Goal: Entertainment & Leisure: Consume media (video, audio)

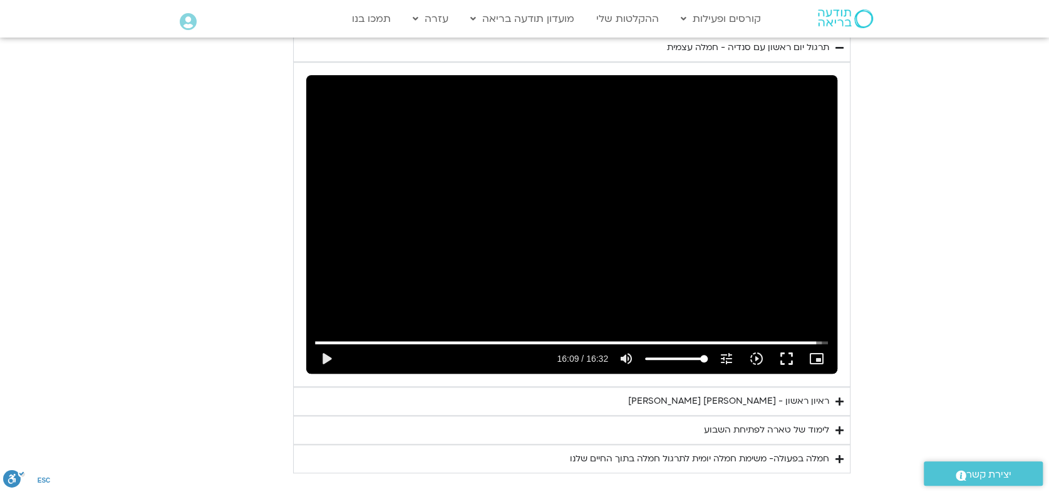
scroll to position [682, 0]
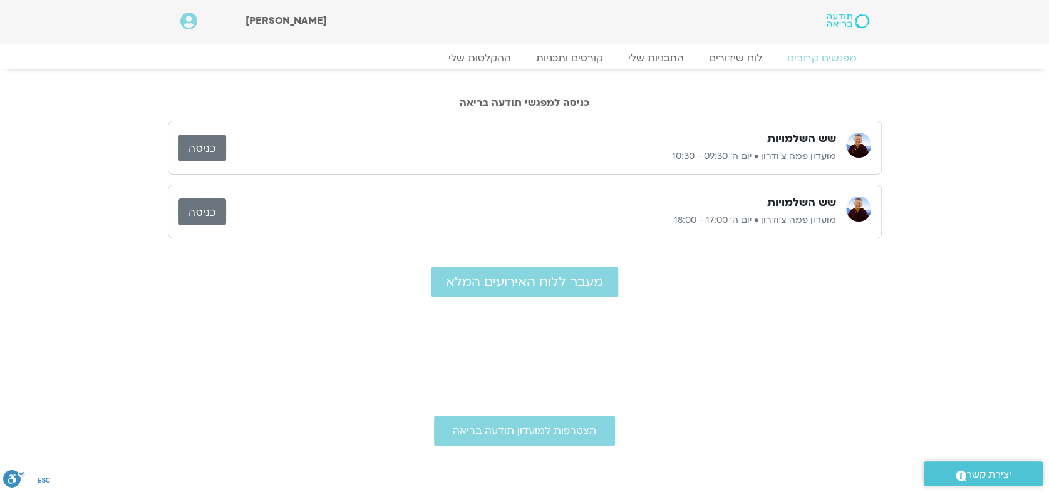
click at [210, 151] on link "כניסה" at bounding box center [203, 148] width 48 height 27
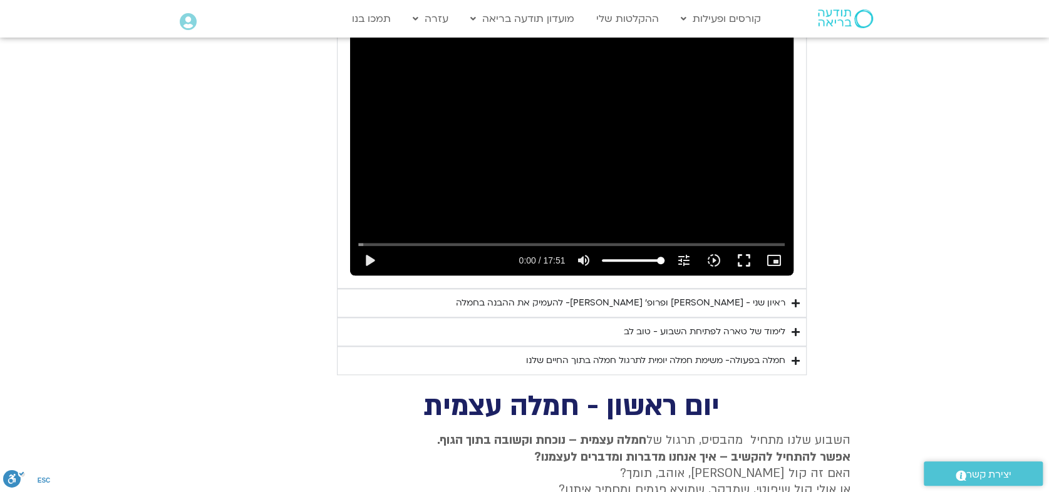
scroll to position [671, 0]
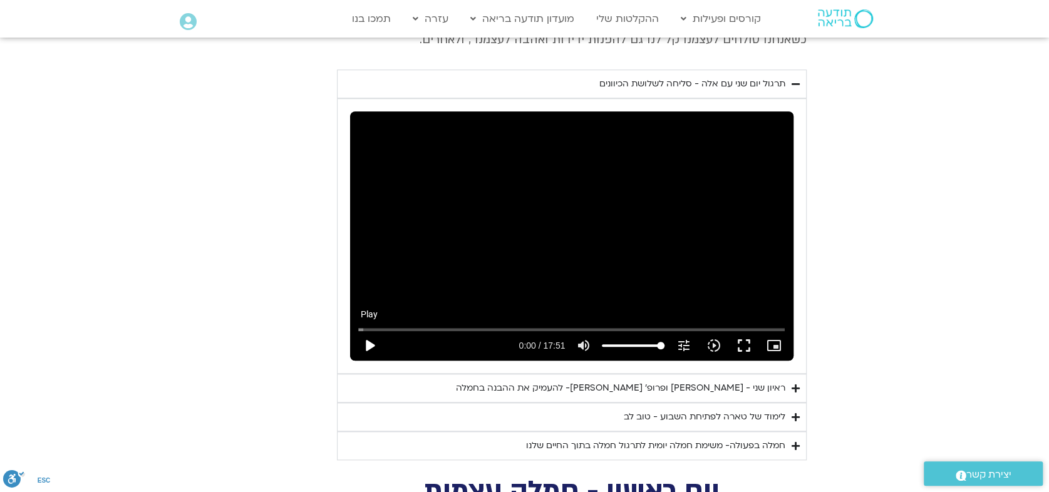
click at [369, 331] on button "play_arrow" at bounding box center [370, 346] width 30 height 30
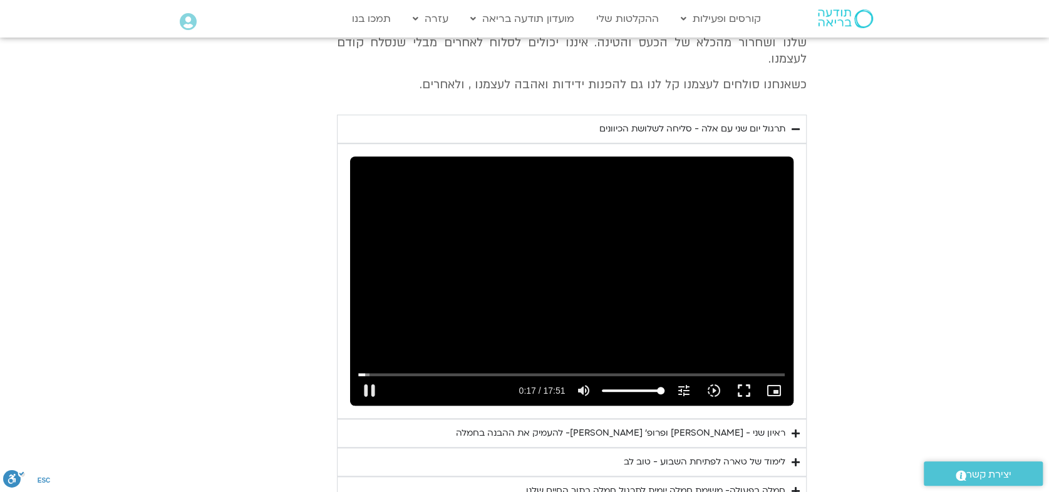
scroll to position [602, 0]
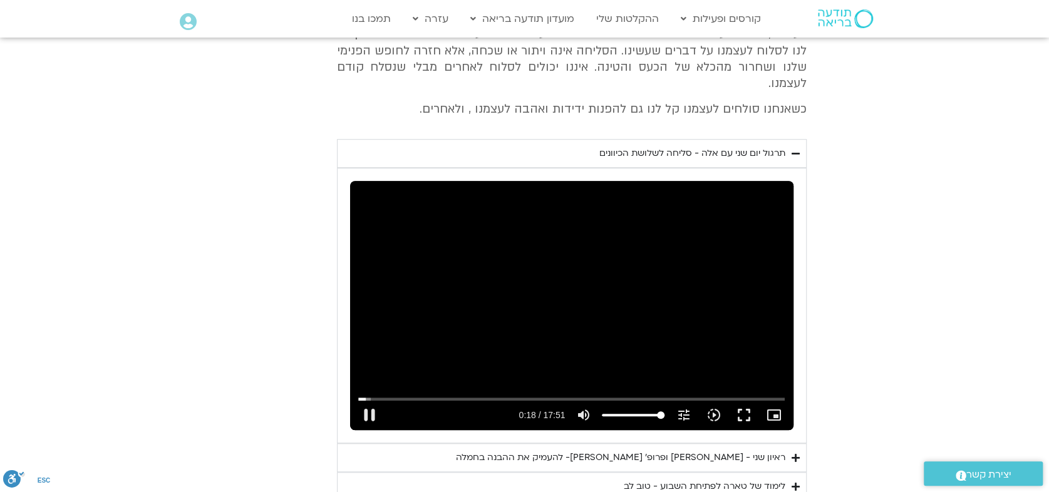
click at [422, 287] on div "Skip Ad 0:48 pause 0:18 / 17:51 volume_up Mute tune Resolution Auto 720p slow_m…" at bounding box center [571, 305] width 443 height 249
click at [368, 400] on button "play_arrow" at bounding box center [370, 415] width 30 height 30
click at [365, 395] on input "Seek" at bounding box center [571, 399] width 427 height 8
click at [371, 390] on div "Skip Ad 0:14 pause 1:52 / 17:51 volume_up Mute tune Resolution Auto 720p slow_m…" at bounding box center [572, 410] width 435 height 41
click at [376, 395] on input "Seek" at bounding box center [571, 399] width 427 height 8
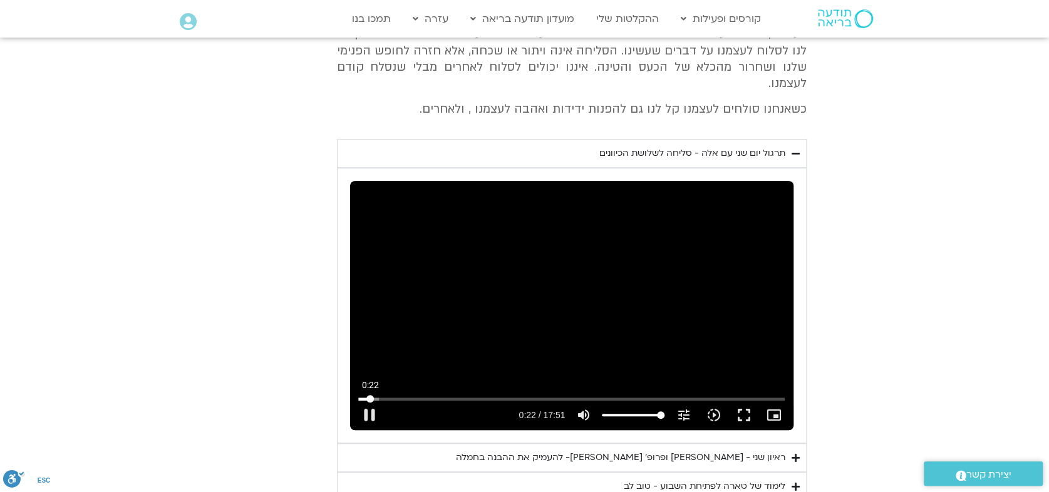
click at [370, 395] on input "Seek" at bounding box center [571, 399] width 427 height 8
click at [734, 400] on button "fullscreen" at bounding box center [743, 415] width 30 height 30
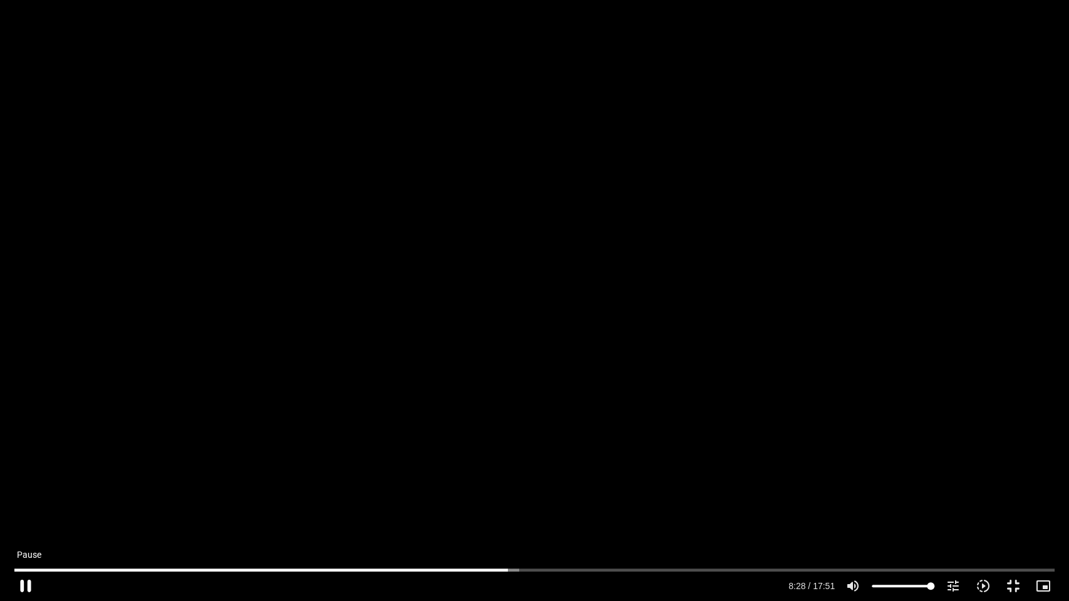
click at [23, 586] on button "pause" at bounding box center [26, 586] width 30 height 30
type input "508.540655"
